Goal: Information Seeking & Learning: Learn about a topic

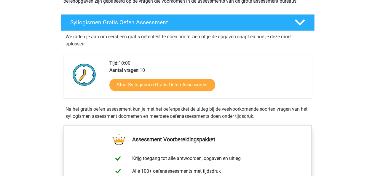
scroll to position [89, 0]
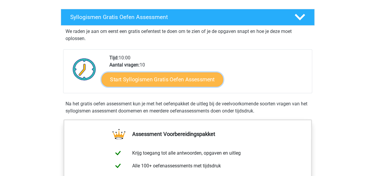
click at [150, 79] on link "Start Syllogismen Gratis Oefen Assessment" at bounding box center [162, 79] width 122 height 14
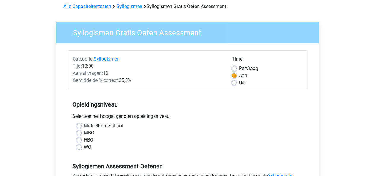
scroll to position [59, 0]
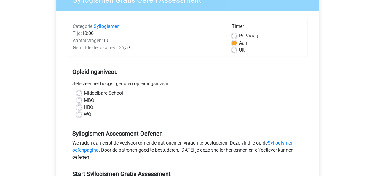
click at [84, 115] on label "WO" at bounding box center [87, 114] width 7 height 7
click at [79, 115] on input "WO" at bounding box center [79, 114] width 5 height 6
radio input "true"
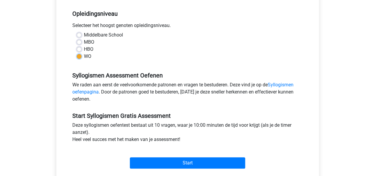
scroll to position [118, 0]
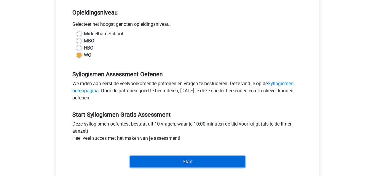
click at [186, 161] on input "Start" at bounding box center [187, 161] width 115 height 11
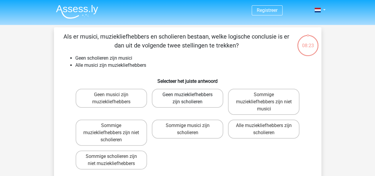
click at [184, 101] on label "Geen muziekliefhebbers zijn scholieren" at bounding box center [187, 98] width 71 height 19
click at [187, 98] on input "Geen muziekliefhebbers zijn scholieren" at bounding box center [189, 96] width 4 height 4
radio input "true"
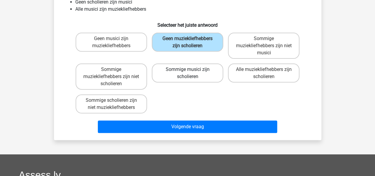
scroll to position [59, 0]
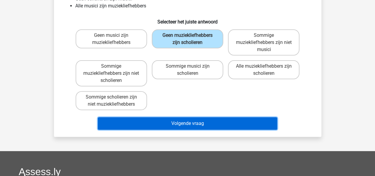
click at [182, 123] on button "Volgende vraag" at bounding box center [187, 123] width 179 height 12
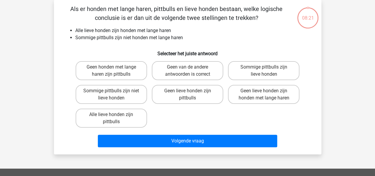
scroll to position [27, 0]
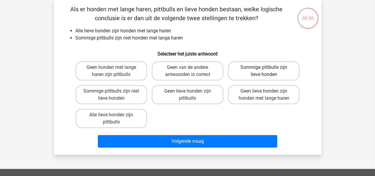
click at [264, 73] on label "Sommige pittbulls zijn lieve honden" at bounding box center [263, 70] width 71 height 19
click at [264, 71] on input "Sommige pittbulls zijn lieve honden" at bounding box center [266, 69] width 4 height 4
radio input "true"
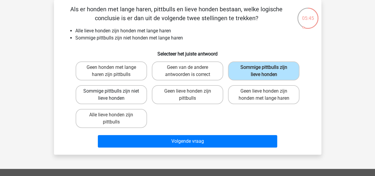
click at [129, 99] on label "Sommige pittbulls zijn niet lieve honden" at bounding box center [111, 94] width 71 height 19
click at [115, 95] on input "Sommige pittbulls zijn niet lieve honden" at bounding box center [113, 93] width 4 height 4
radio input "true"
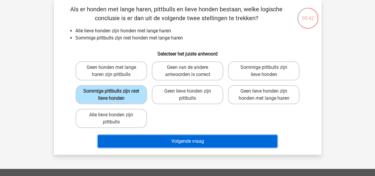
click at [190, 140] on button "Volgende vraag" at bounding box center [187, 141] width 179 height 12
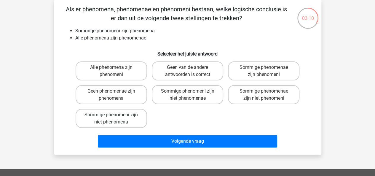
click at [126, 121] on label "Sommige phenomeni zijn niet phenomena" at bounding box center [111, 118] width 71 height 19
click at [115, 118] on input "Sommige phenomeni zijn niet phenomena" at bounding box center [113, 117] width 4 height 4
radio input "true"
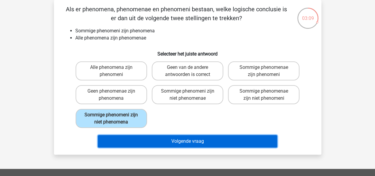
click at [188, 142] on button "Volgende vraag" at bounding box center [187, 141] width 179 height 12
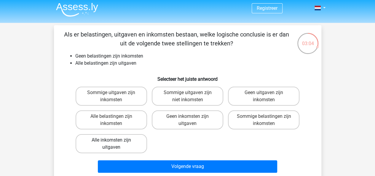
scroll to position [0, 0]
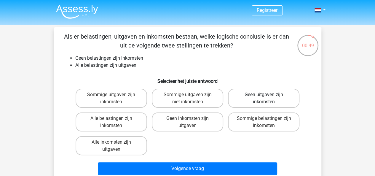
click at [256, 100] on label "Geen uitgaven zijn inkomsten" at bounding box center [263, 98] width 71 height 19
click at [264, 98] on input "Geen uitgaven zijn inkomsten" at bounding box center [266, 96] width 4 height 4
radio input "true"
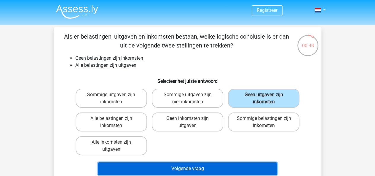
click at [198, 171] on button "Volgende vraag" at bounding box center [187, 168] width 179 height 12
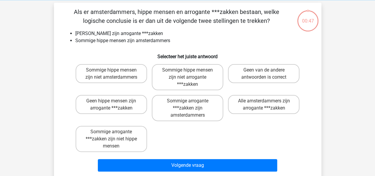
scroll to position [27, 0]
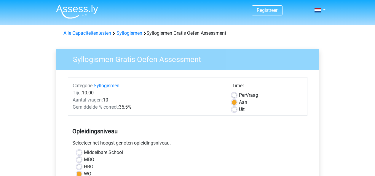
scroll to position [118, 0]
